Goal: Navigation & Orientation: Understand site structure

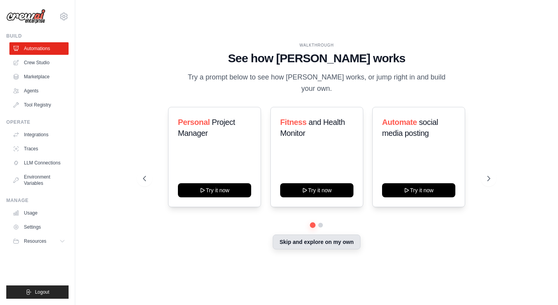
click at [345, 236] on button "Skip and explore on my own" at bounding box center [316, 242] width 87 height 15
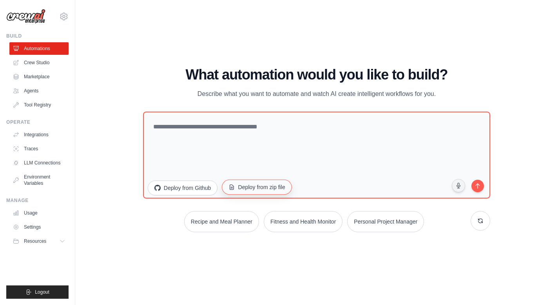
click at [249, 185] on button "Deploy from zip file" at bounding box center [257, 187] width 70 height 15
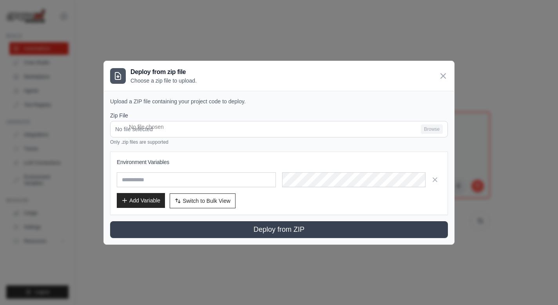
click at [150, 202] on button "Add Variable" at bounding box center [141, 200] width 48 height 15
click at [280, 202] on div "Add Variable Switch to Bulk View Switch to Table View" at bounding box center [279, 201] width 325 height 15
click at [442, 75] on icon at bounding box center [443, 75] width 9 height 9
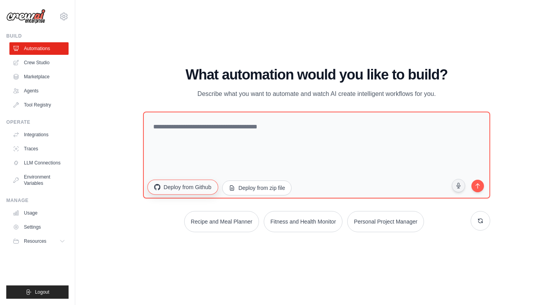
click at [190, 187] on button "Deploy from Github" at bounding box center [182, 187] width 71 height 15
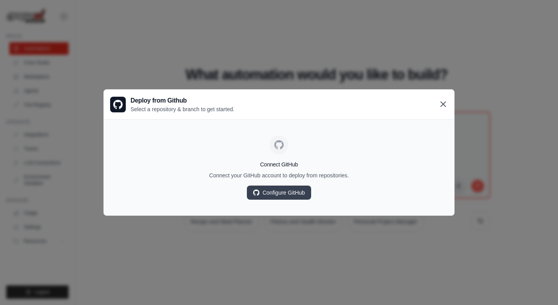
click at [445, 101] on icon at bounding box center [443, 104] width 9 height 9
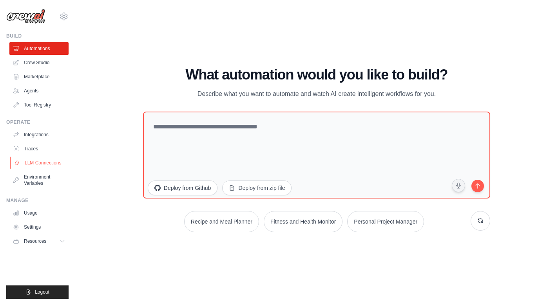
click at [46, 161] on link "LLM Connections" at bounding box center [39, 163] width 59 height 13
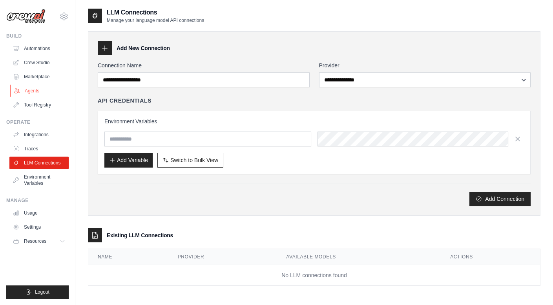
click at [37, 88] on link "Agents" at bounding box center [39, 91] width 59 height 13
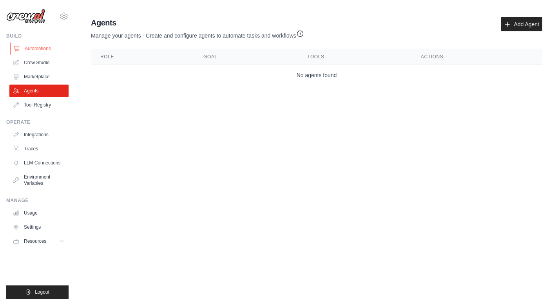
click at [36, 48] on link "Automations" at bounding box center [39, 48] width 59 height 13
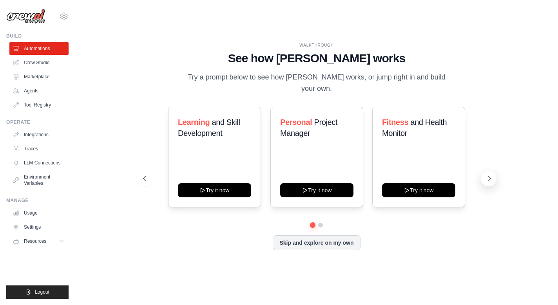
click at [491, 176] on icon at bounding box center [490, 178] width 2 height 5
click at [42, 289] on button "Logout" at bounding box center [37, 292] width 62 height 13
